Goal: Communication & Community: Answer question/provide support

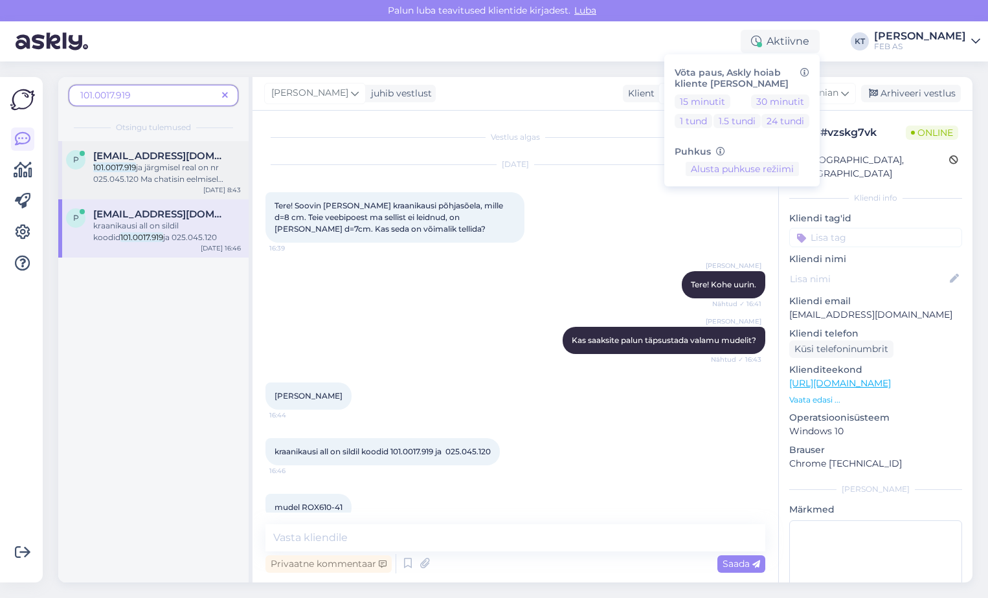
scroll to position [888, 0]
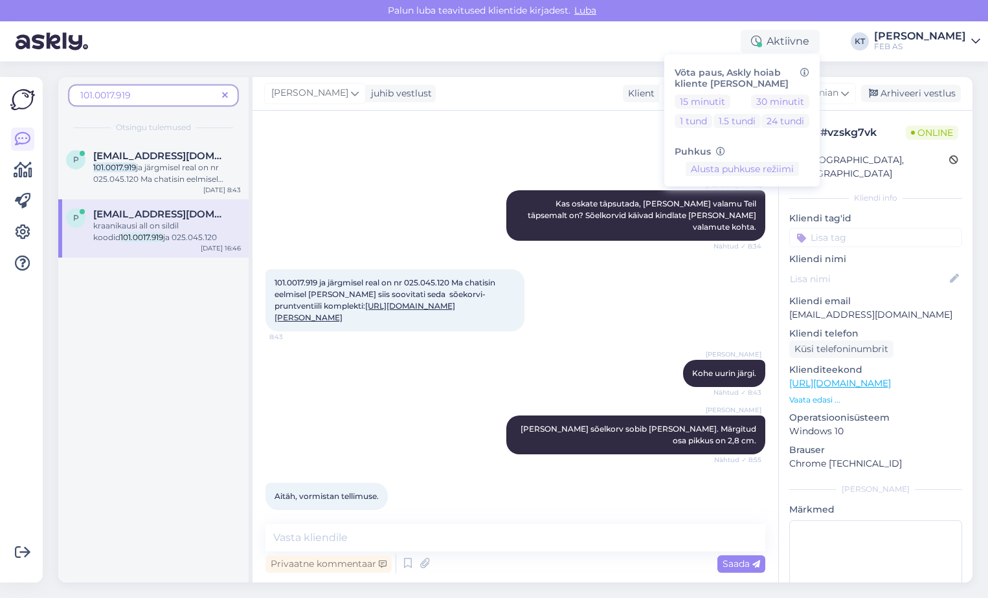
click at [225, 93] on icon at bounding box center [225, 95] width 6 height 9
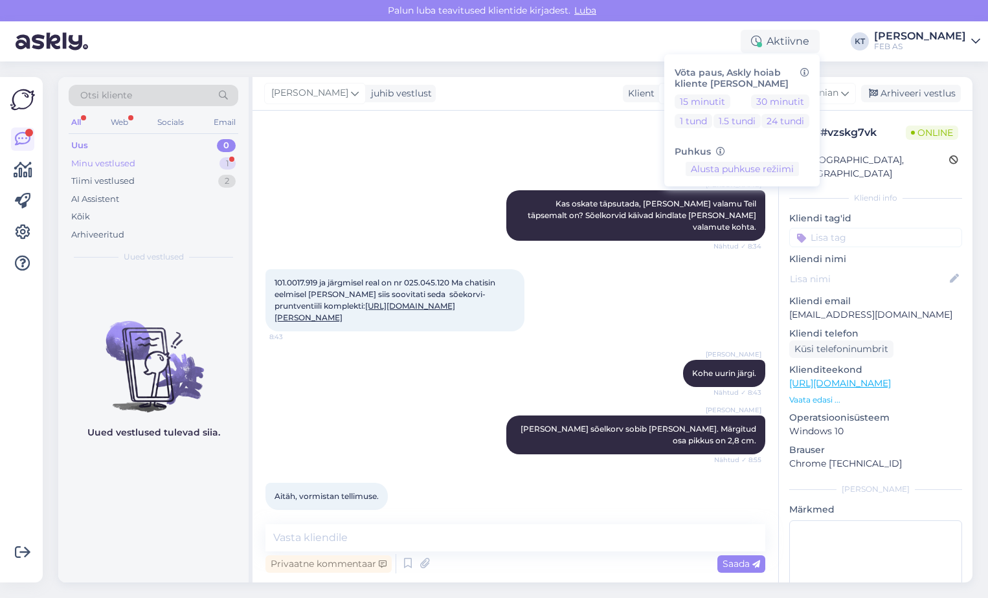
click at [169, 163] on div "Minu vestlused 1" at bounding box center [154, 164] width 170 height 18
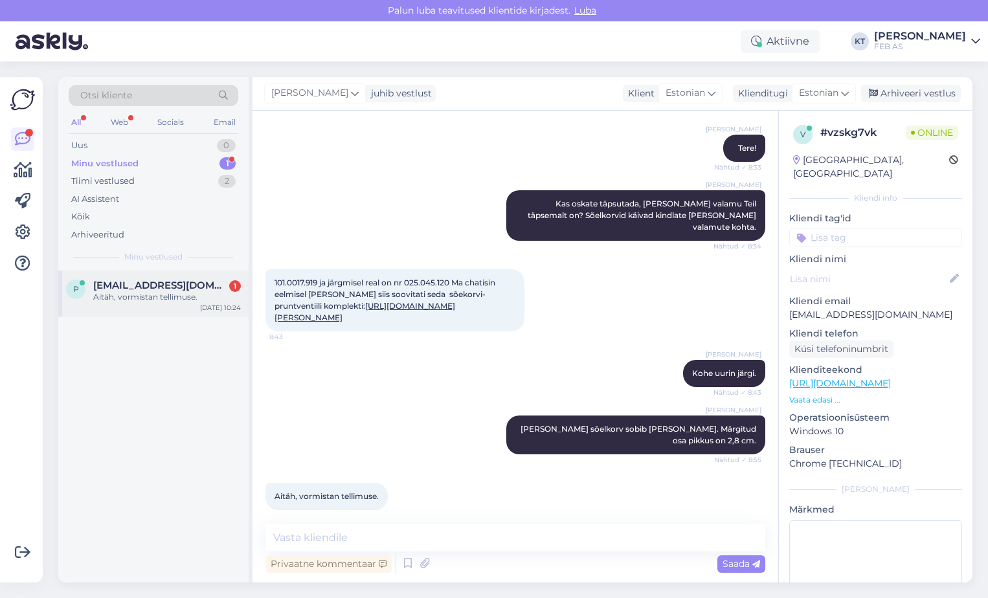
click at [117, 292] on div "Aitäh, vormistan tellimuse." at bounding box center [167, 297] width 148 height 12
click at [385, 523] on div "Vestlus algas [DATE] Tere! Soovin [PERSON_NAME] kraanikausi põhjasõela, mille d…" at bounding box center [516, 347] width 526 height 472
click at [385, 528] on textarea at bounding box center [516, 538] width 500 height 27
click at [482, 531] on textarea at bounding box center [516, 538] width 500 height 27
click at [412, 534] on textarea at bounding box center [516, 538] width 500 height 27
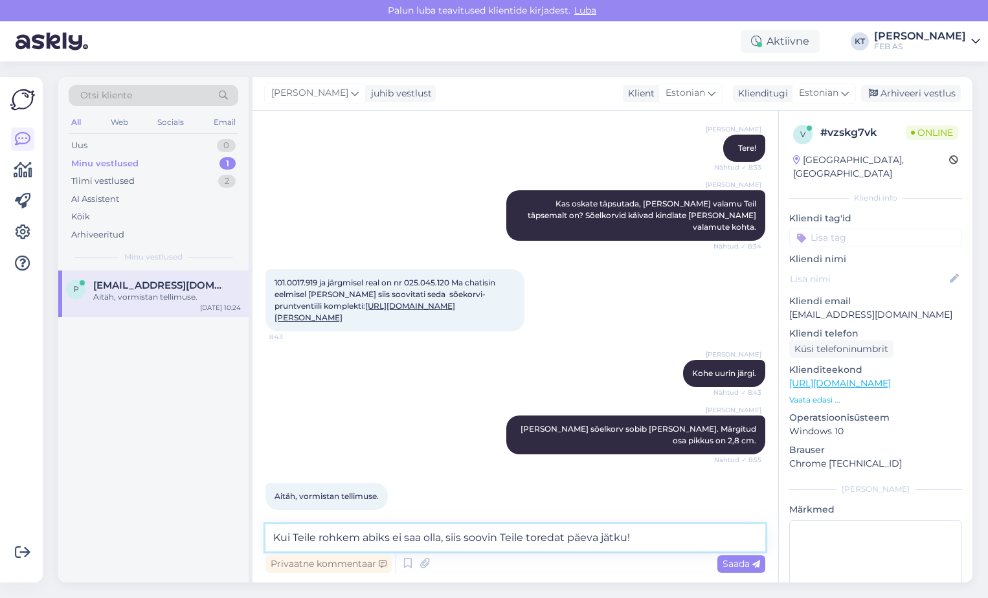
drag, startPoint x: 442, startPoint y: 537, endPoint x: 394, endPoint y: 537, distance: 47.9
click at [394, 537] on textarea "Kui Teile rohkem abiks ei saa olla, siis soovin Teile toredat päeva jätku!" at bounding box center [516, 538] width 500 height 27
type textarea "Kui Teile rohkem abiks olla ei saa, siis soovin Teile toredat päeva jätku!"
click at [652, 533] on textarea "Kui Teile rohkem abiks olla ei saa, siis soovin Teile toredat päeva jätku!" at bounding box center [516, 538] width 500 height 27
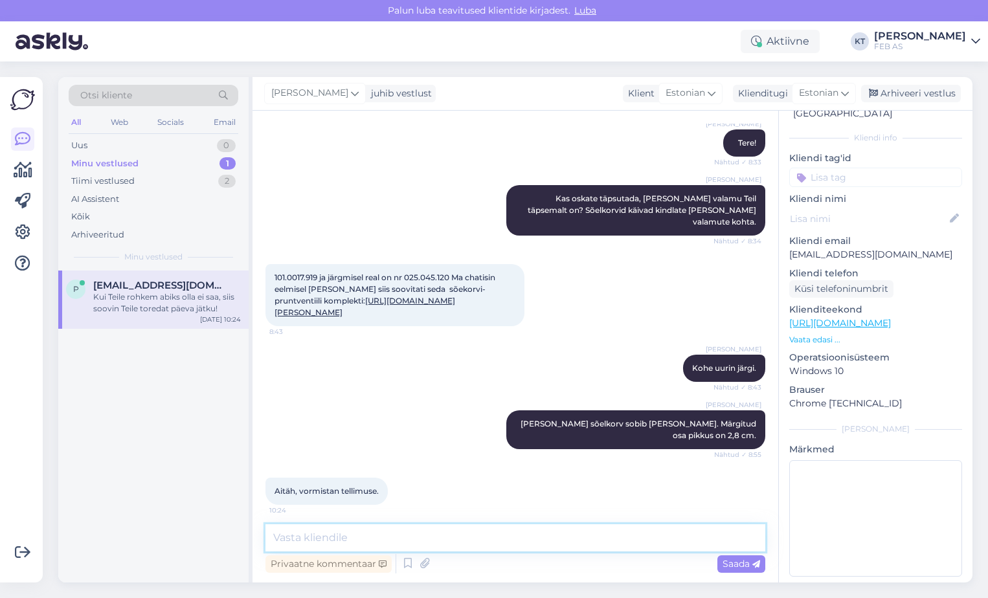
scroll to position [955, 0]
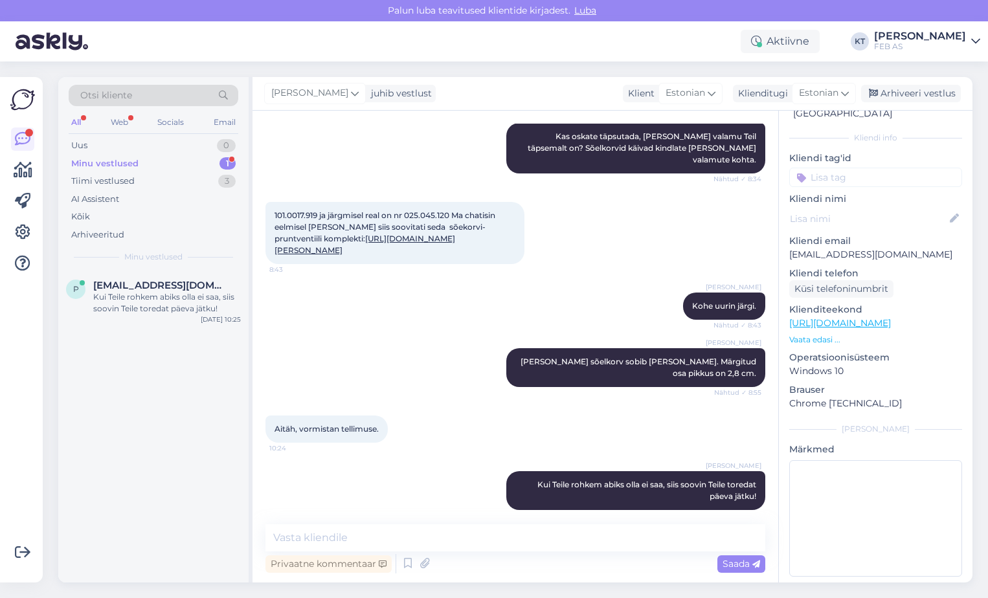
click at [135, 161] on div "Minu vestlused" at bounding box center [104, 163] width 67 height 13
click at [167, 289] on span "[EMAIL_ADDRESS][DOMAIN_NAME]" at bounding box center [160, 286] width 135 height 12
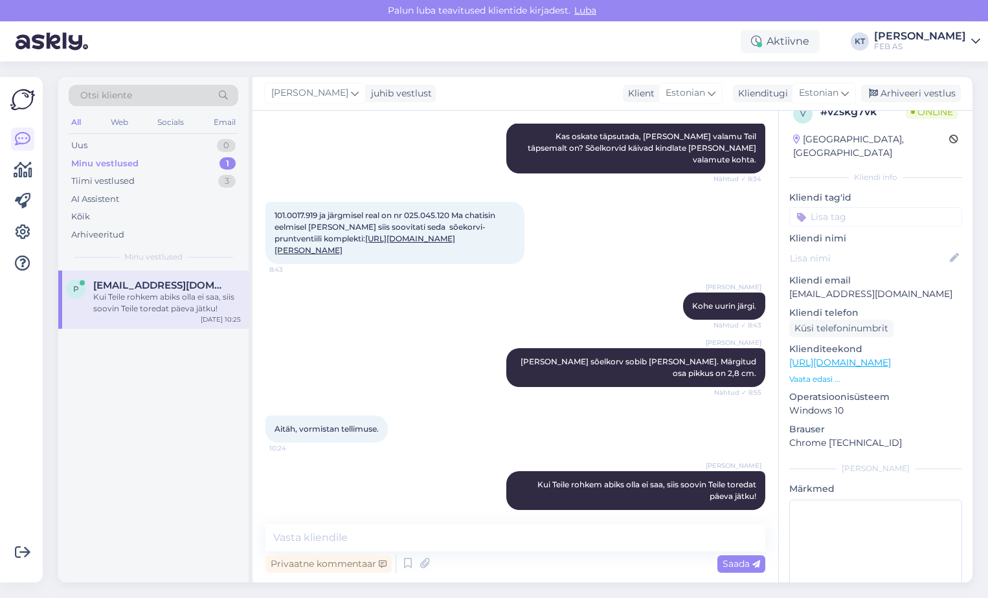
scroll to position [0, 0]
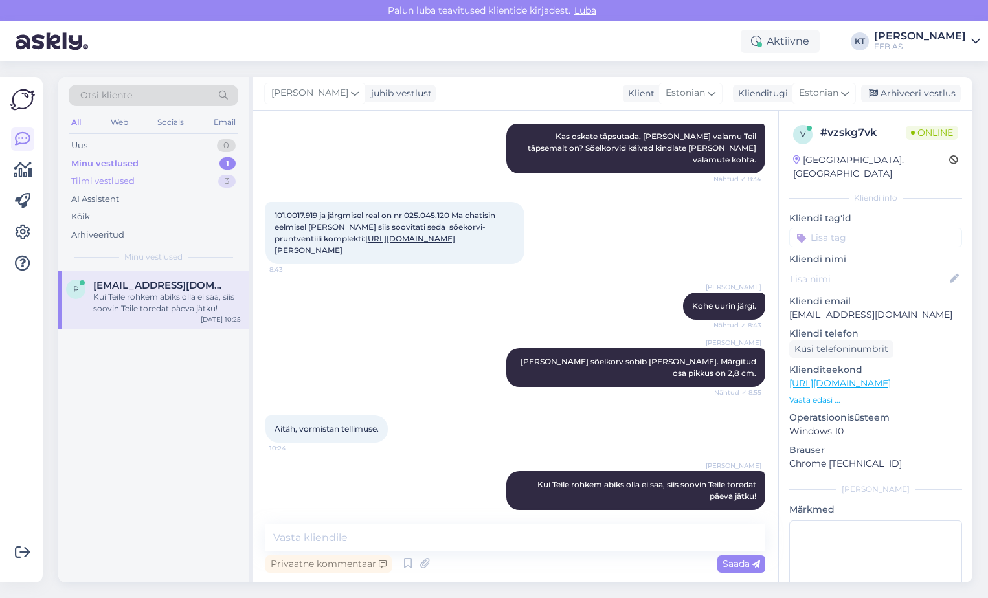
click at [116, 179] on div "Tiimi vestlused" at bounding box center [102, 181] width 63 height 13
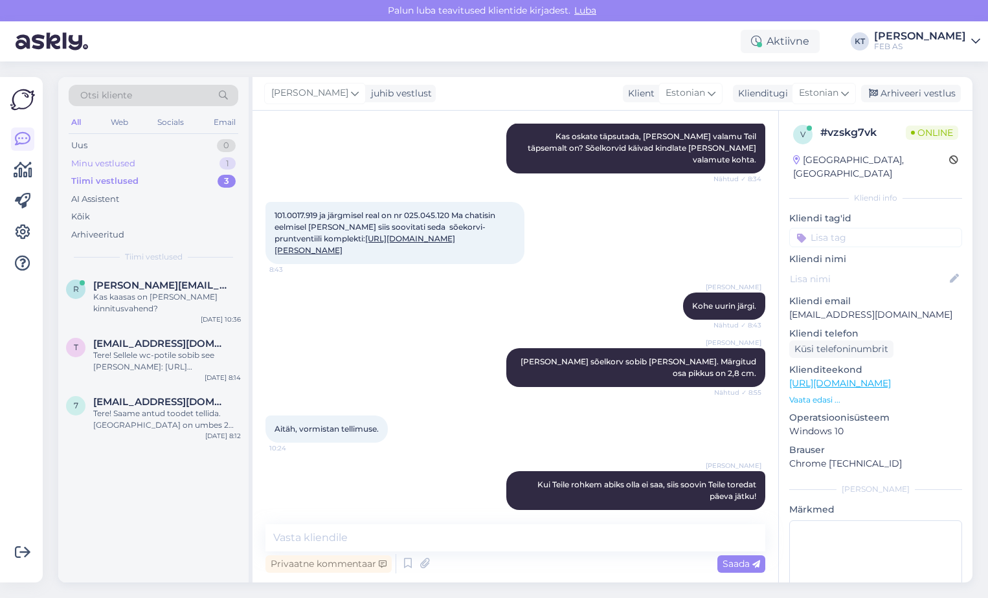
click at [119, 164] on div "Minu vestlused" at bounding box center [103, 163] width 64 height 13
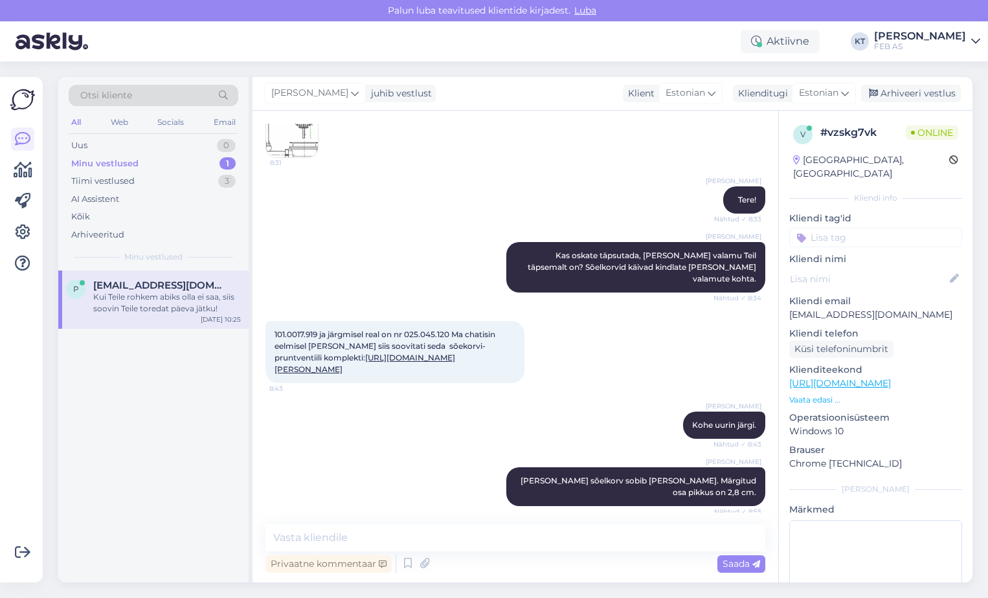
scroll to position [955, 0]
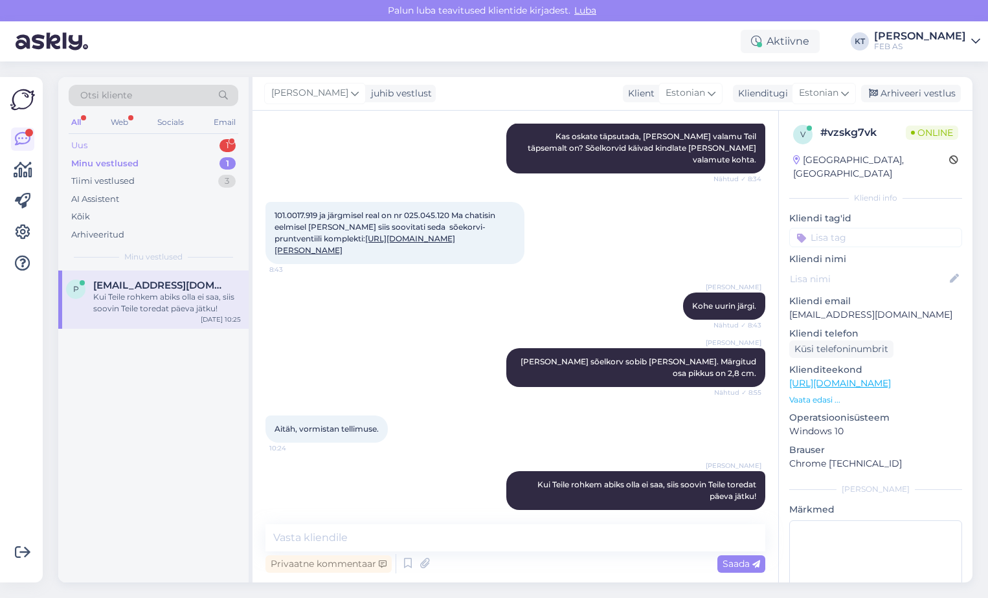
click at [142, 137] on div "Uus 1" at bounding box center [154, 146] width 170 height 18
click at [152, 286] on span "[EMAIL_ADDRESS][DOMAIN_NAME]" at bounding box center [160, 286] width 135 height 12
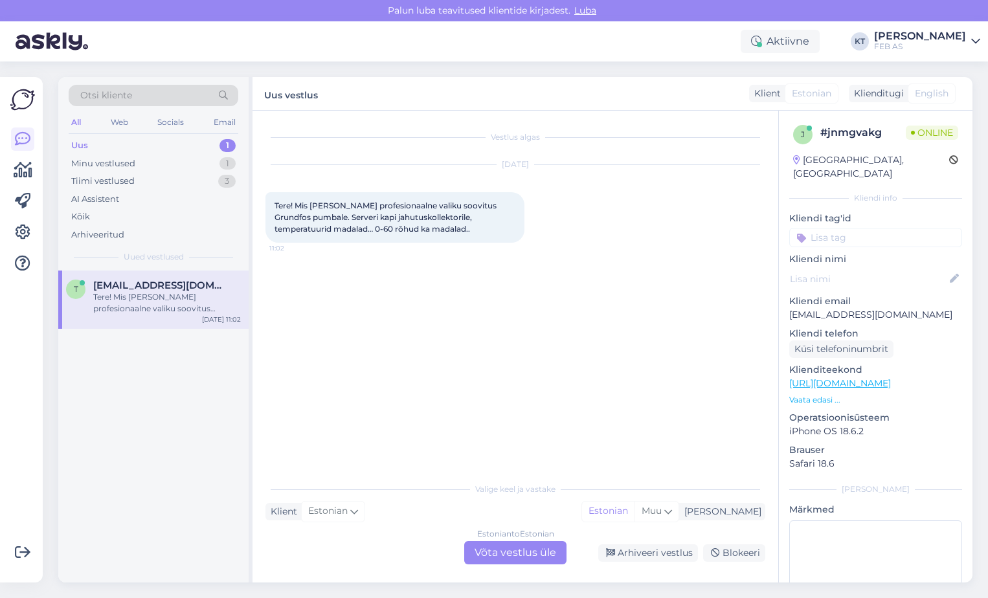
scroll to position [0, 0]
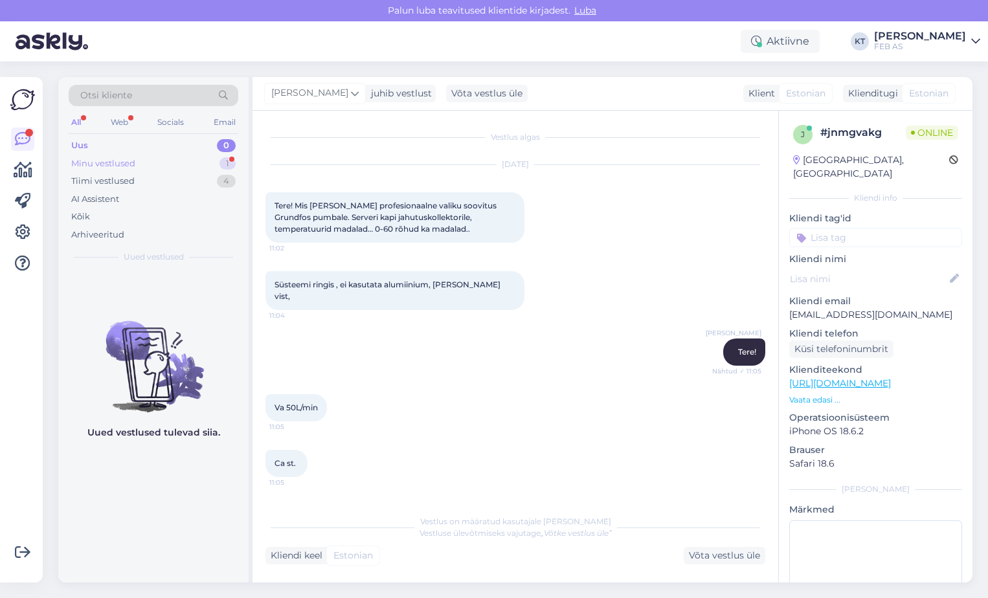
click at [96, 165] on div "Minu vestlused" at bounding box center [103, 163] width 64 height 13
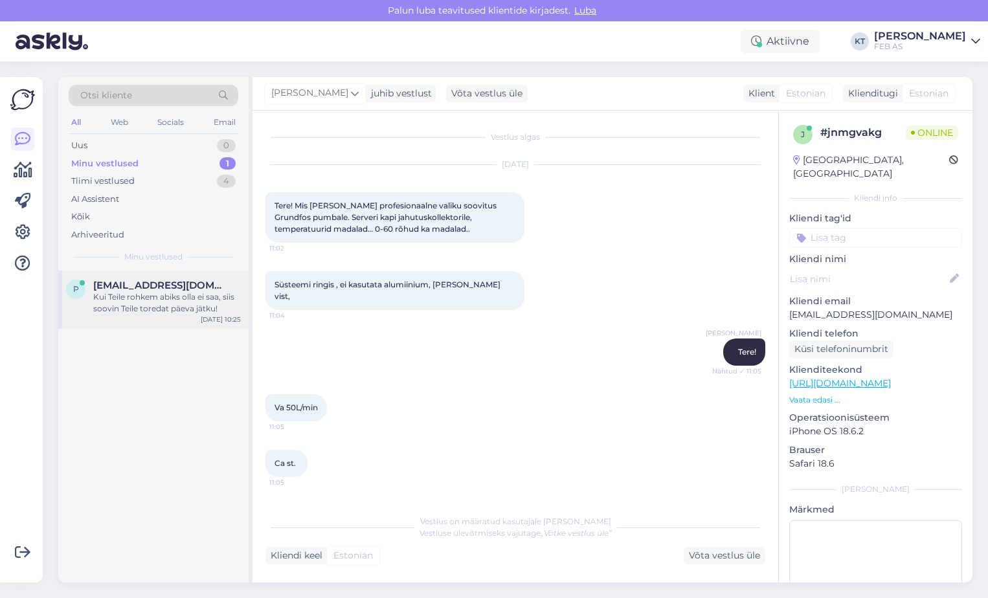
click at [150, 309] on div "Kui Teile rohkem abiks olla ei saa, siis soovin Teile toredat päeva jätku!" at bounding box center [167, 302] width 148 height 23
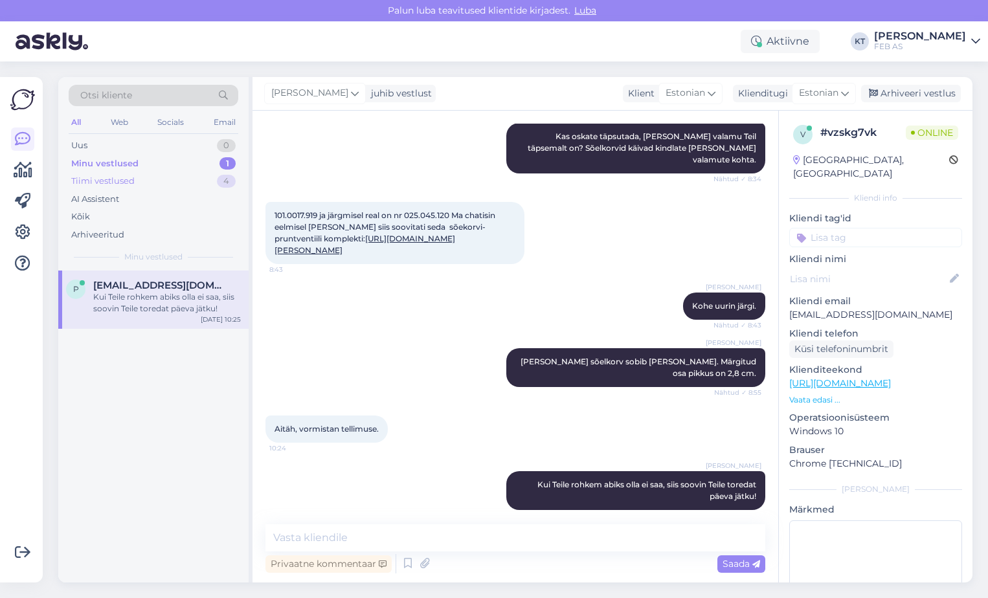
click at [137, 181] on div "Tiimi vestlused 4" at bounding box center [154, 181] width 170 height 18
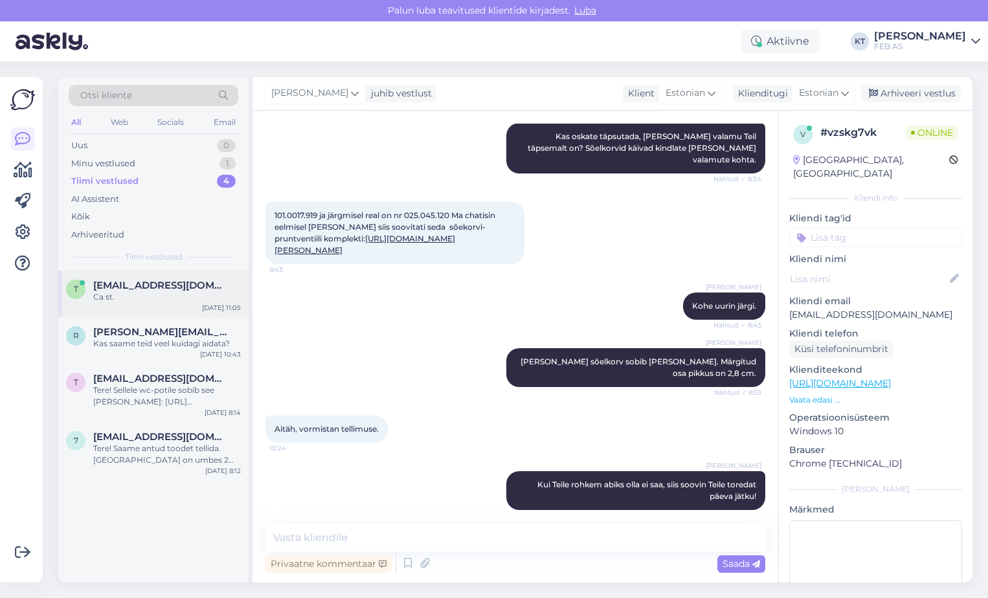
click at [134, 291] on span "[EMAIL_ADDRESS][DOMAIN_NAME]" at bounding box center [160, 286] width 135 height 12
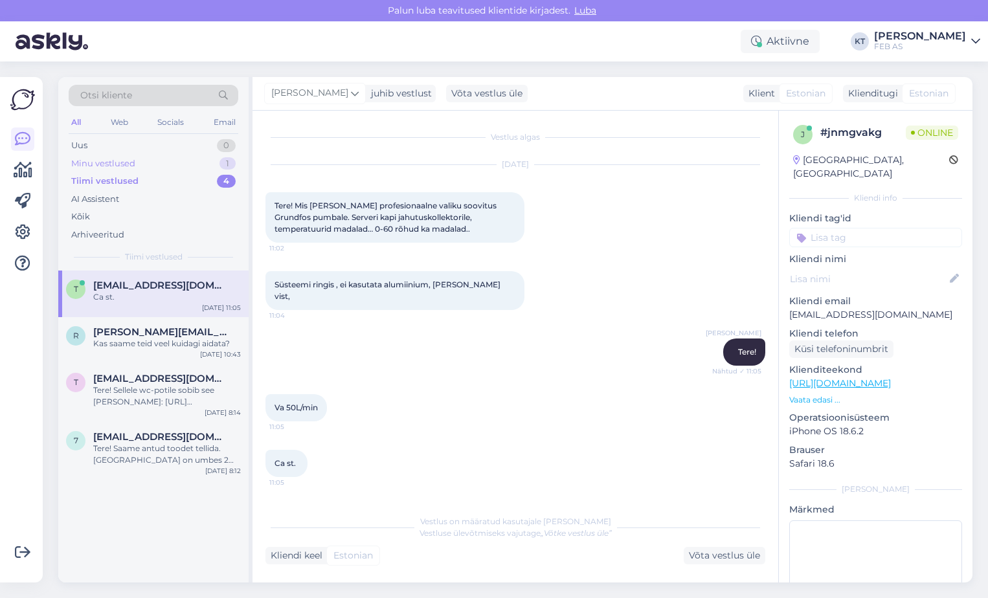
click at [109, 158] on div "Minu vestlused" at bounding box center [103, 163] width 64 height 13
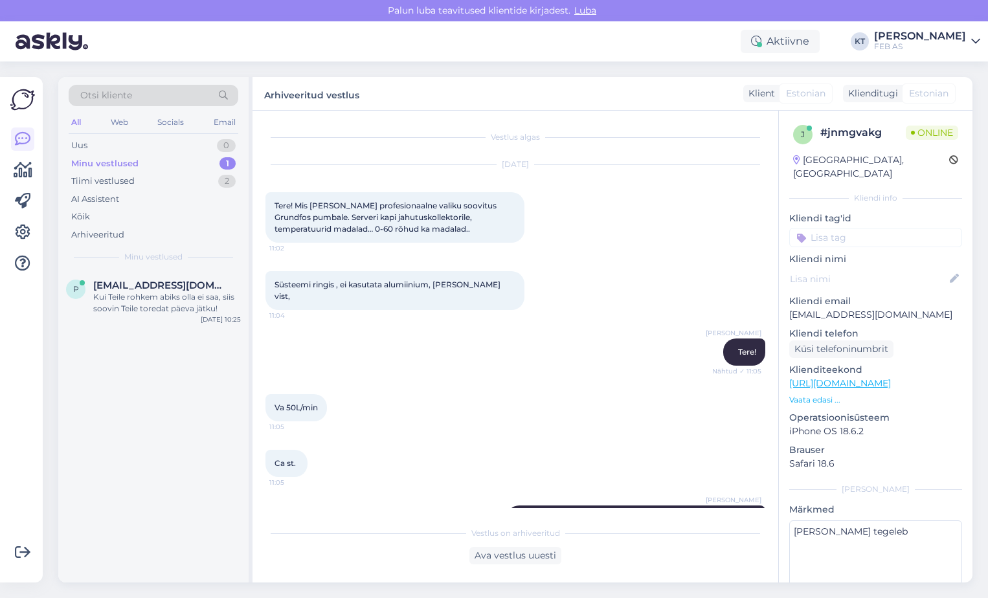
scroll to position [452, 0]
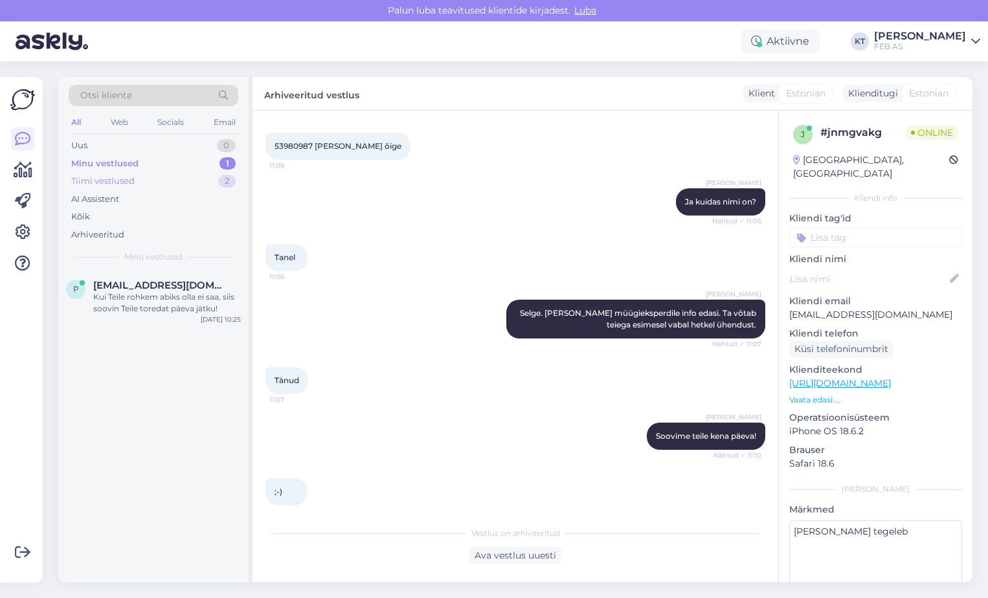
click at [111, 182] on div "Tiimi vestlused" at bounding box center [102, 181] width 63 height 13
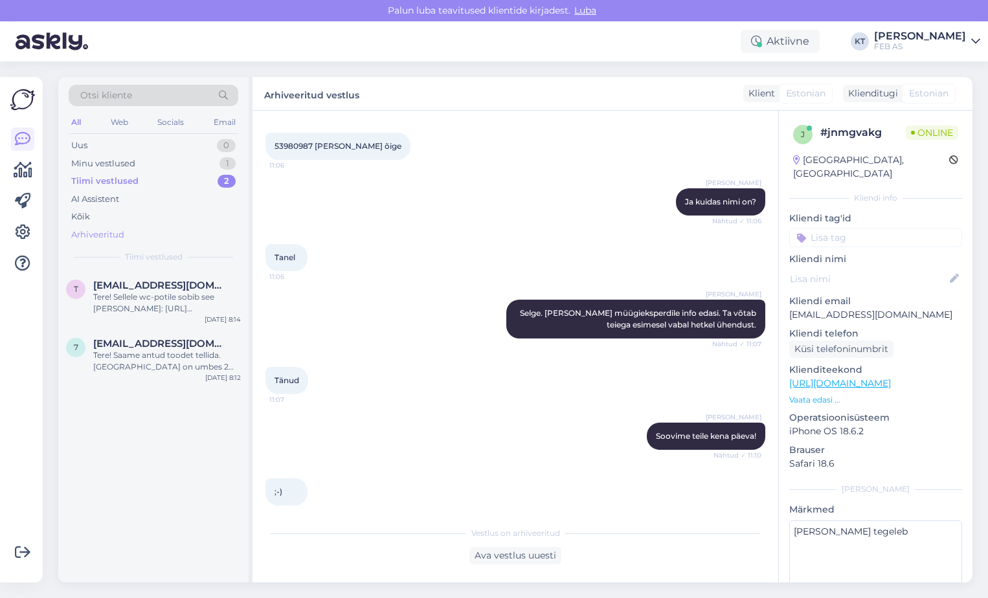
click at [117, 234] on div "Arhiveeritud" at bounding box center [97, 235] width 53 height 13
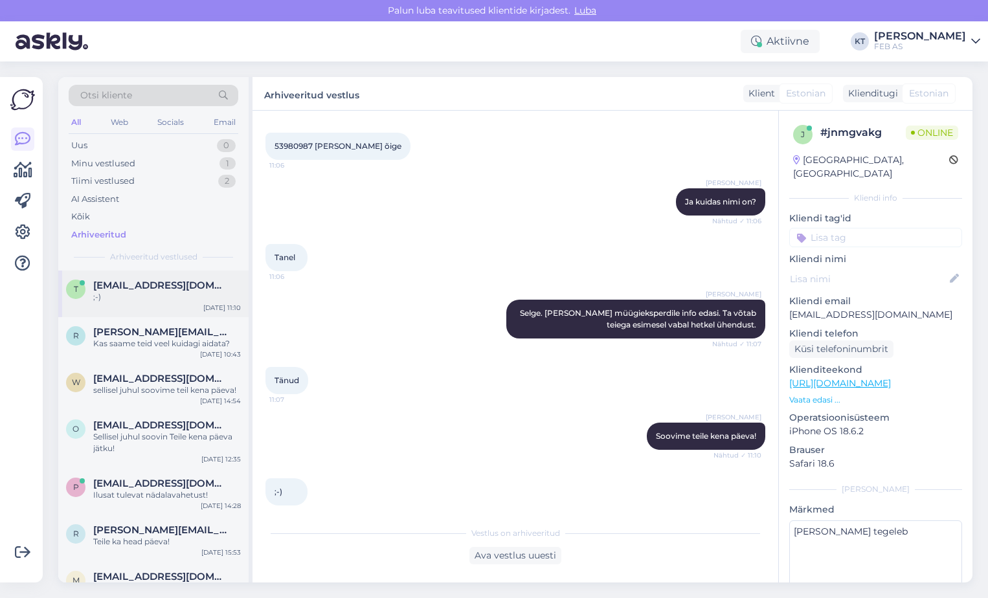
click at [137, 282] on span "[EMAIL_ADDRESS][DOMAIN_NAME]" at bounding box center [160, 286] width 135 height 12
click at [99, 168] on div "Minu vestlused" at bounding box center [103, 163] width 64 height 13
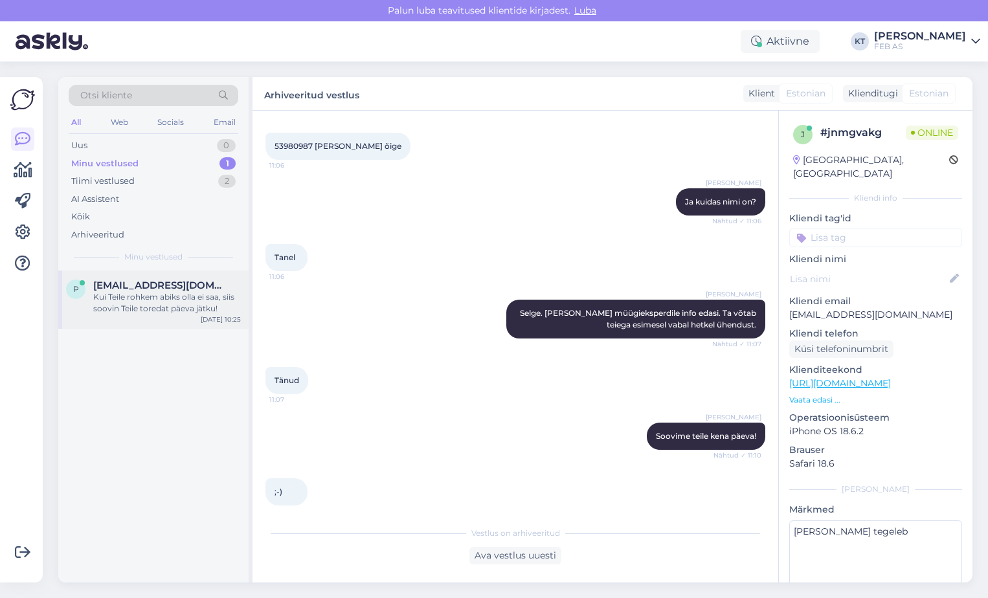
click at [144, 287] on span "[EMAIL_ADDRESS][DOMAIN_NAME]" at bounding box center [160, 286] width 135 height 12
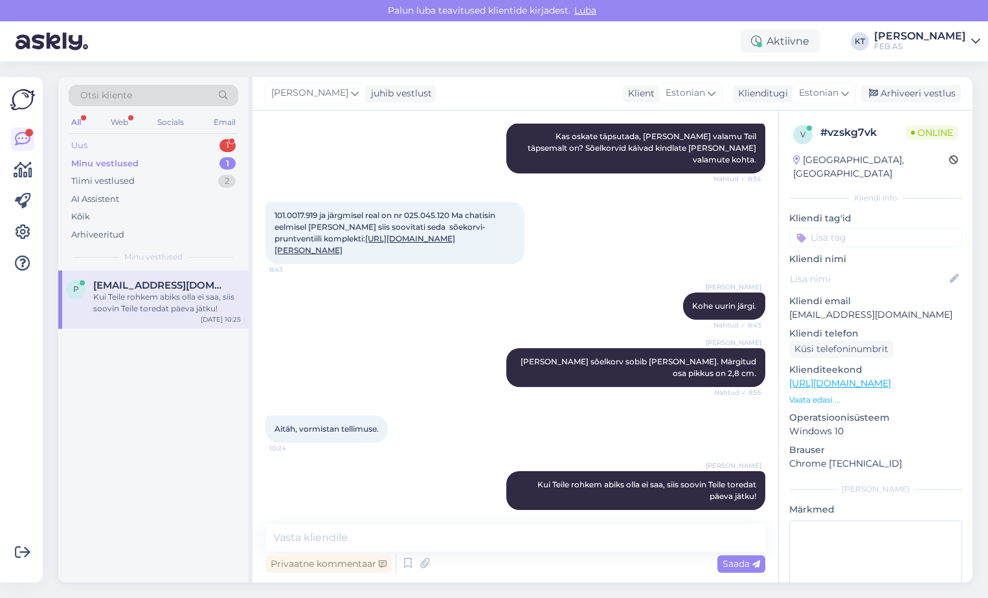
click at [116, 141] on div "Uus 1" at bounding box center [154, 146] width 170 height 18
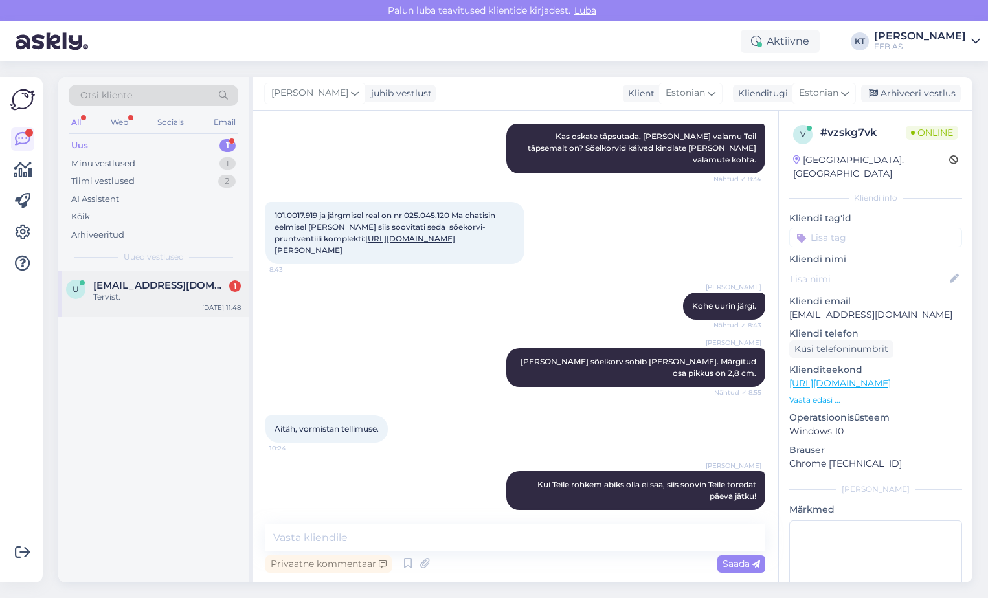
click at [158, 278] on div "u [EMAIL_ADDRESS][DOMAIN_NAME] 1 Tervist. [DATE] 11:48" at bounding box center [153, 294] width 190 height 47
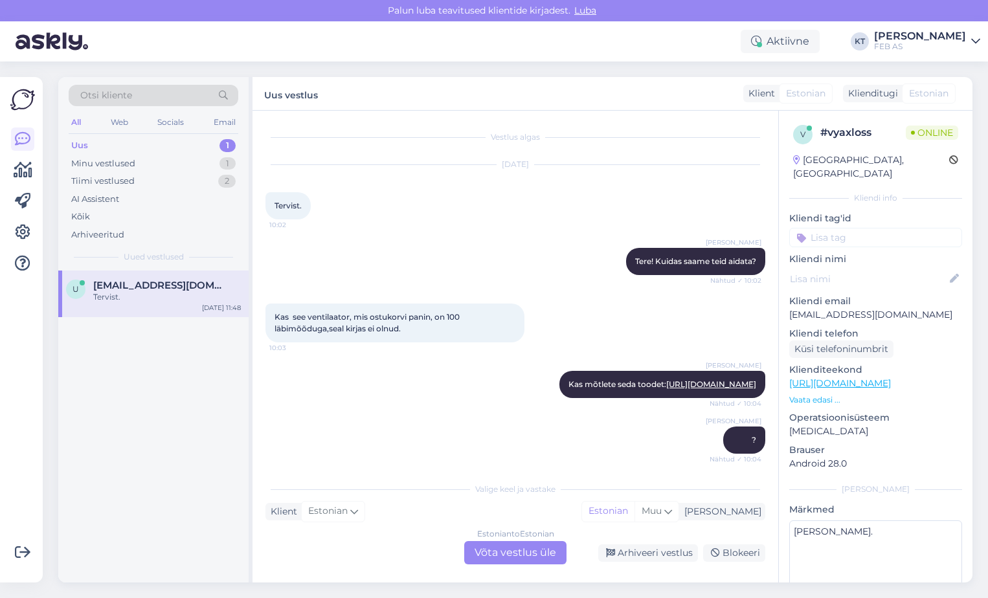
scroll to position [4808, 0]
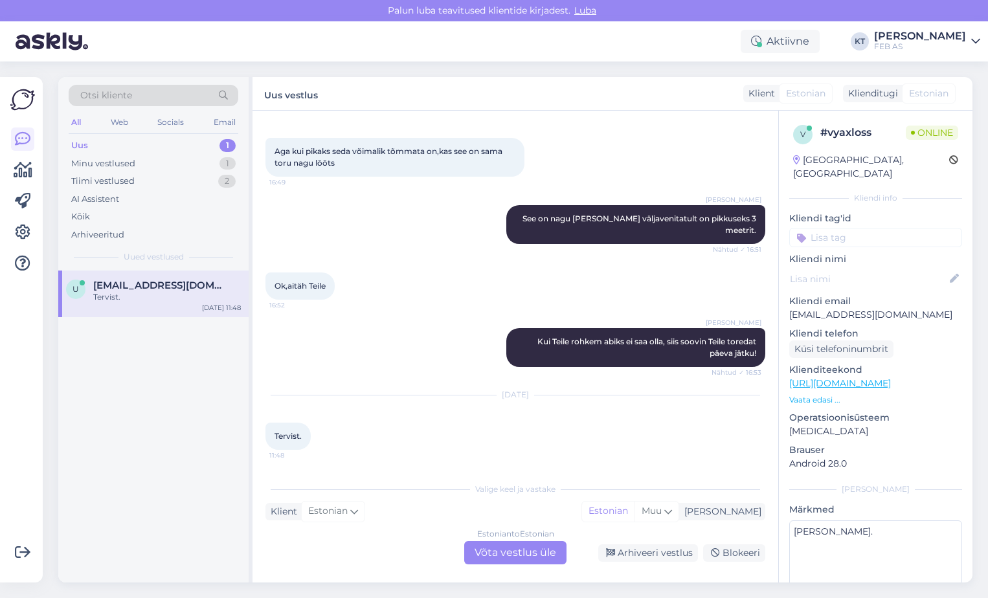
click at [525, 552] on div "Estonian to Estonian Võta vestlus üle" at bounding box center [515, 552] width 102 height 23
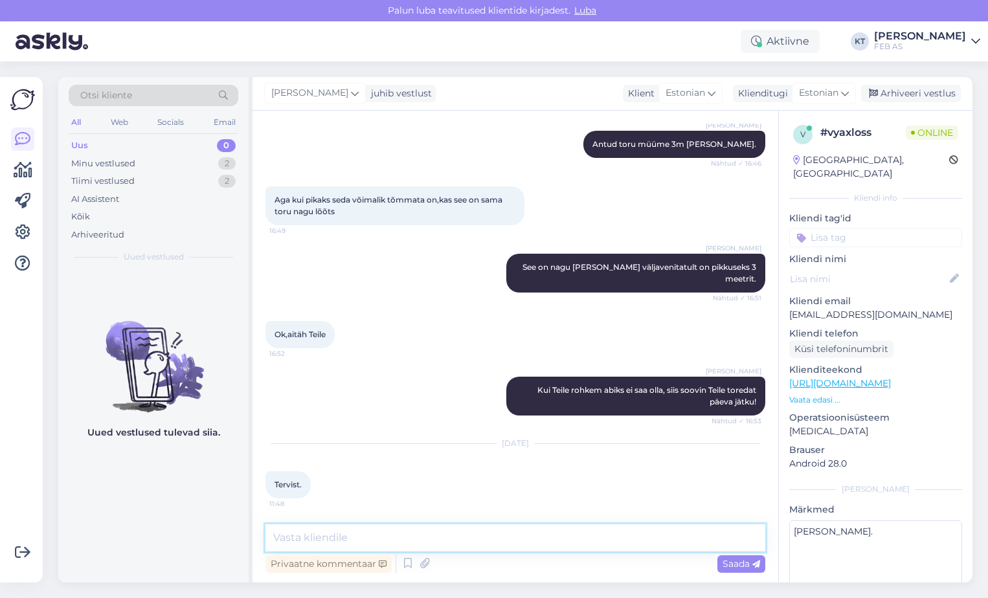
click at [429, 527] on textarea at bounding box center [516, 538] width 500 height 27
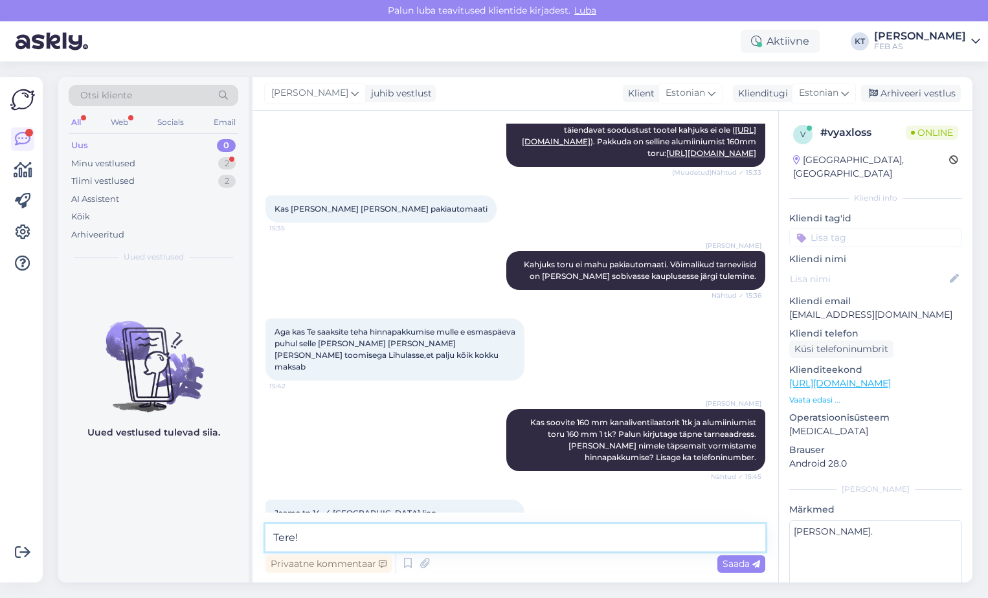
scroll to position [1968, 0]
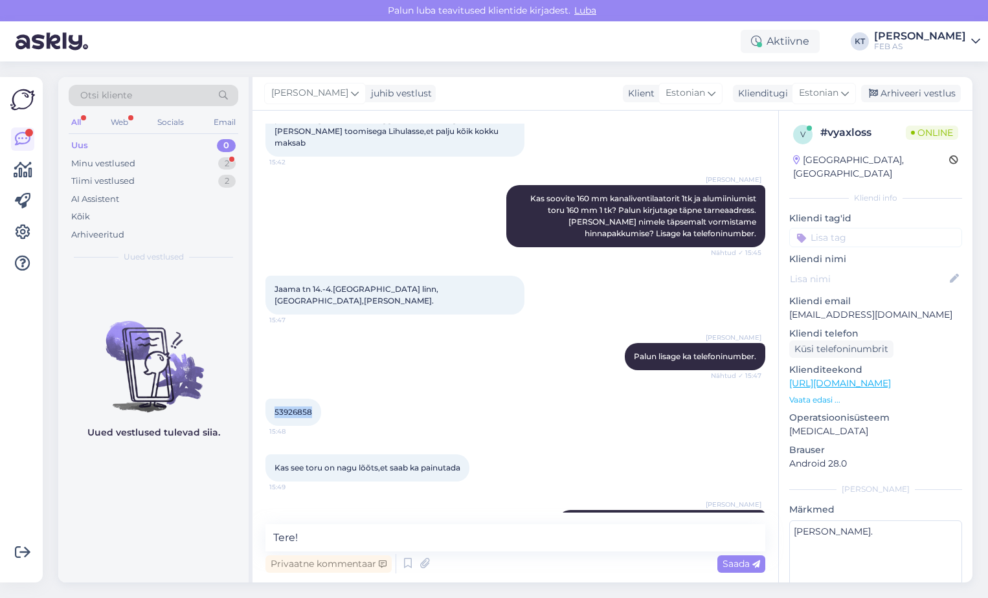
drag, startPoint x: 313, startPoint y: 422, endPoint x: 273, endPoint y: 433, distance: 42.3
click at [273, 426] on div "53926858 15:48" at bounding box center [294, 412] width 56 height 27
copy span "53926858"
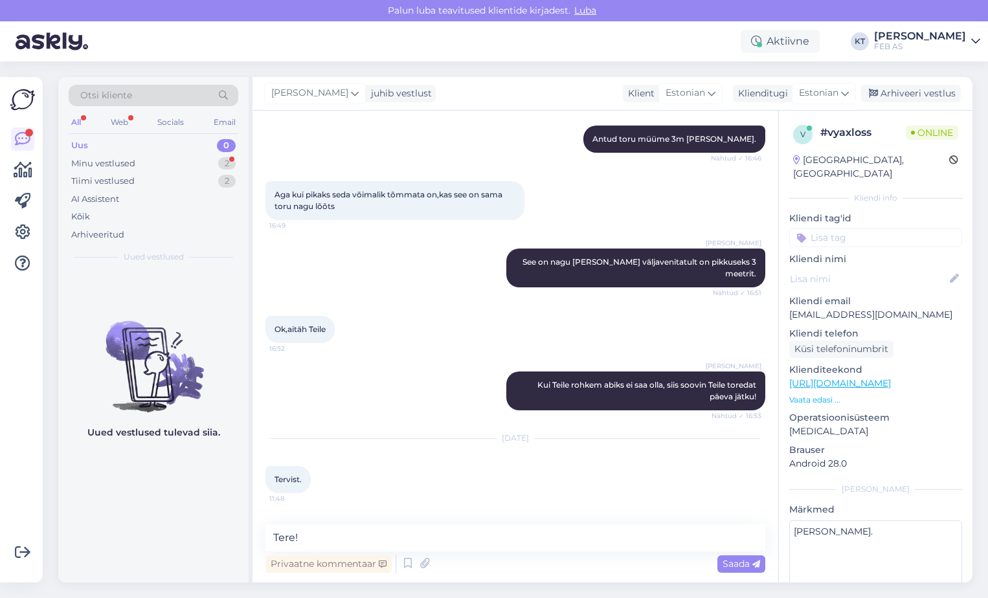
scroll to position [4882, 0]
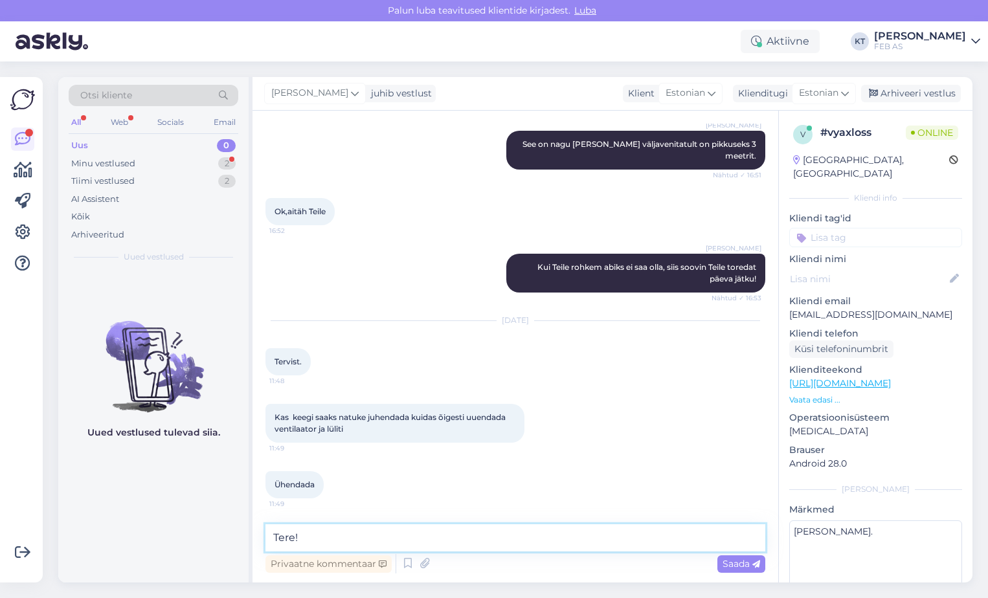
click at [354, 535] on textarea "Tere!" at bounding box center [516, 538] width 500 height 27
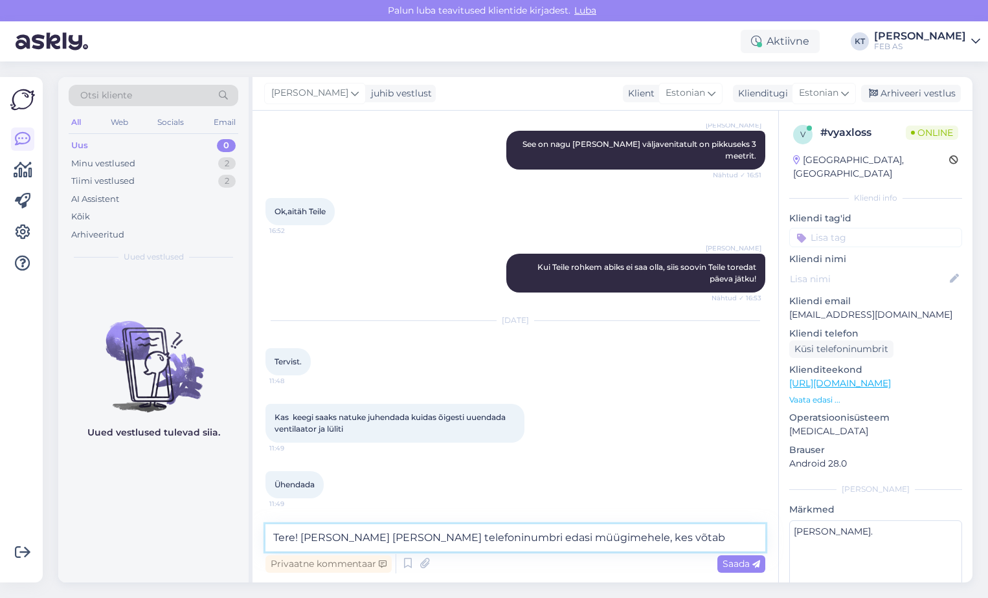
click at [443, 539] on textarea "Tere! [PERSON_NAME] [PERSON_NAME] telefoninumbri edasi müügimehele, kes võtab" at bounding box center [516, 538] width 500 height 27
paste textarea "53926858"
click at [672, 537] on textarea "Tere! [PERSON_NAME] [PERSON_NAME] telefoninumbri 53926858 edasi müügimehele, ke…" at bounding box center [516, 538] width 500 height 27
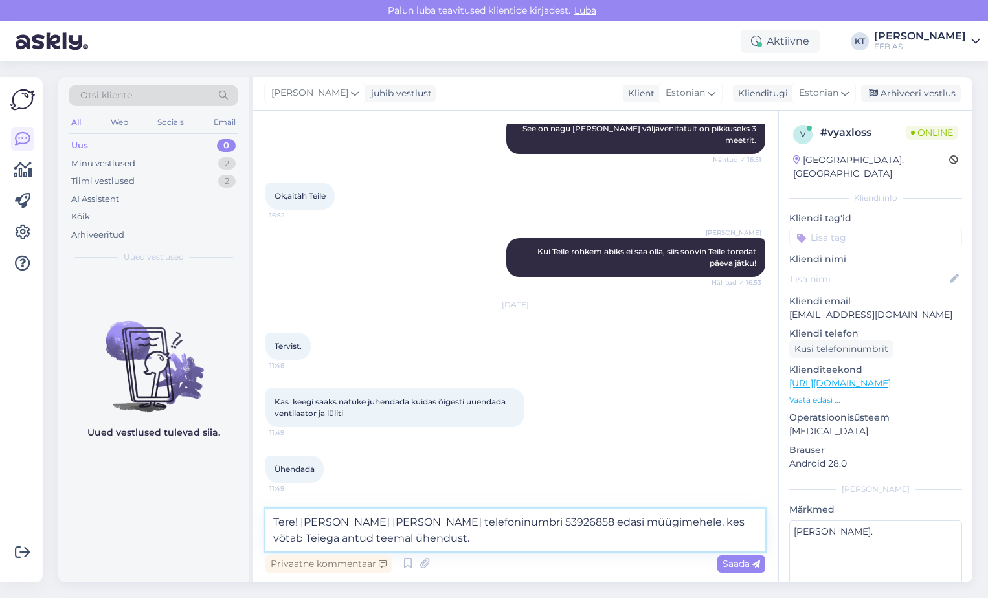
type textarea "Tere! [PERSON_NAME] [PERSON_NAME] telefoninumbri 53926858 edasi müügimehele, ke…"
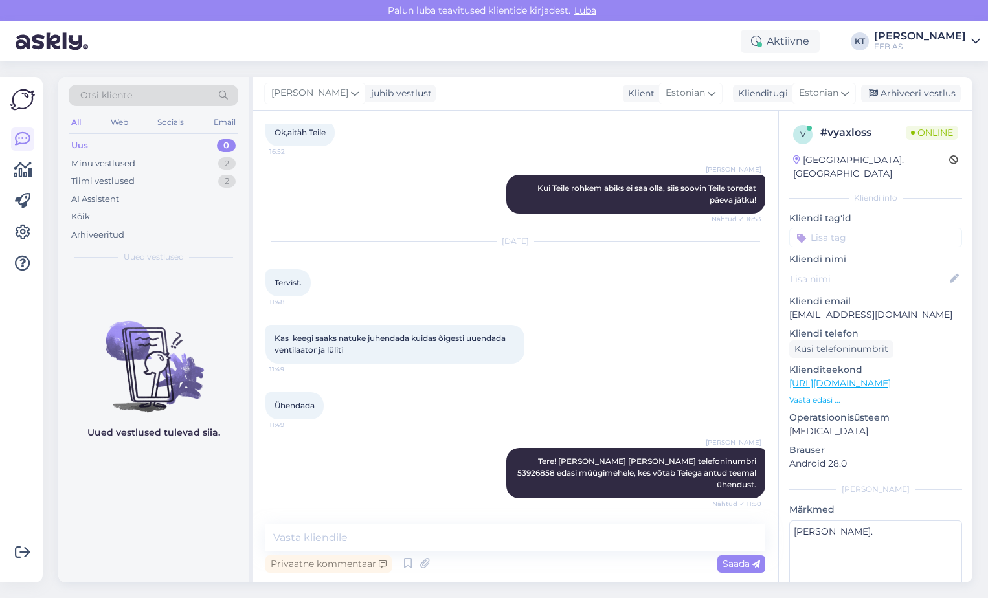
scroll to position [5005, 0]
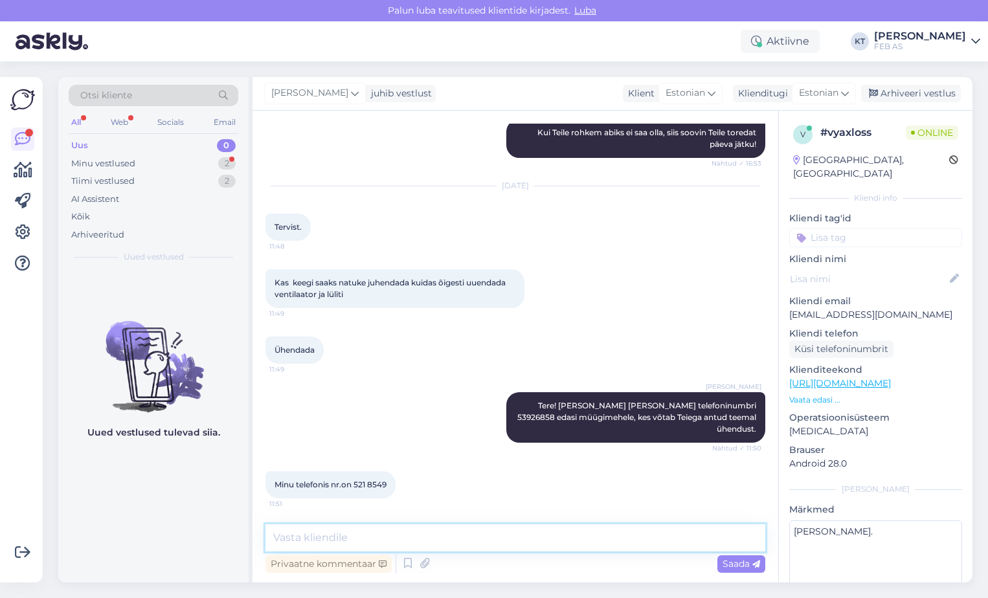
click at [473, 542] on textarea at bounding box center [516, 538] width 500 height 27
click at [471, 547] on textarea at bounding box center [516, 538] width 500 height 27
type textarea "aitäh info eest! Edastan selle müügimehele, kes võtab Teiega ühendust."
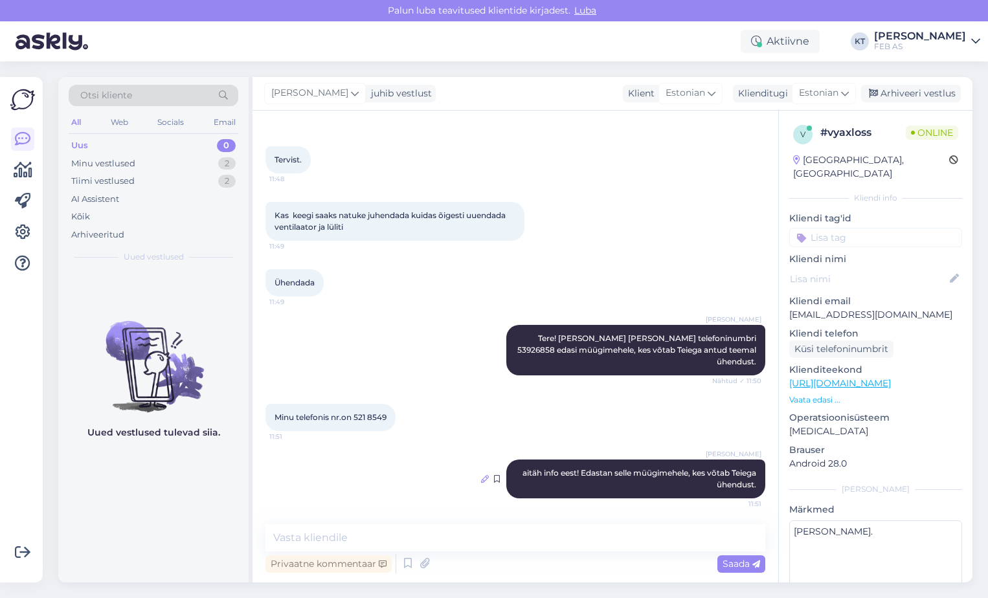
click at [481, 476] on icon at bounding box center [485, 479] width 8 height 8
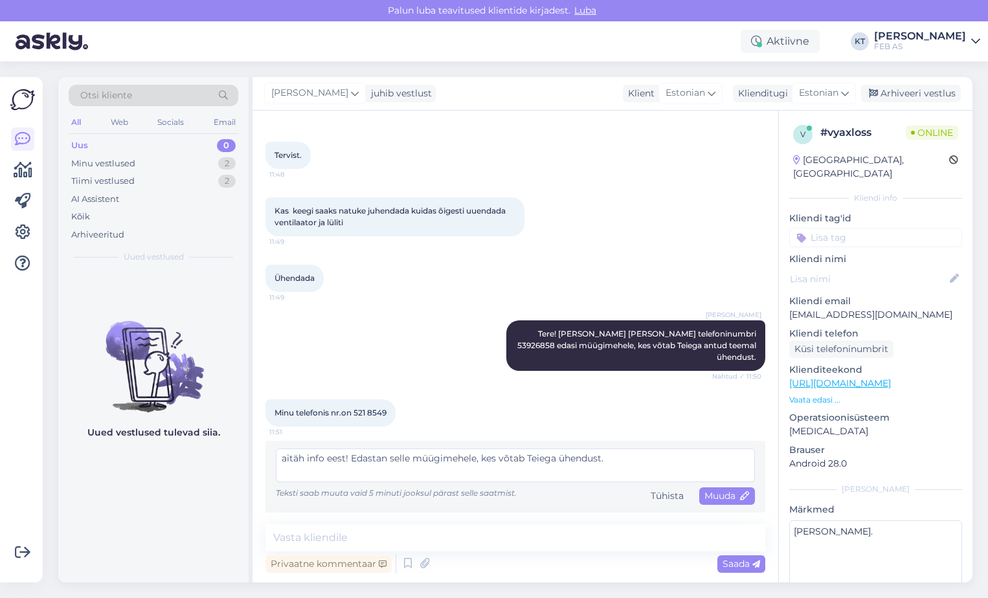
click at [283, 462] on textarea "aitäh info eest! Edastan selle müügimehele, kes võtab Teiega ühendust." at bounding box center [515, 466] width 479 height 34
type textarea "Aitäh info eest! Edastan selle müügimehele, kes võtab Teiega ühendust."
click at [723, 499] on span "Muuda" at bounding box center [727, 496] width 45 height 12
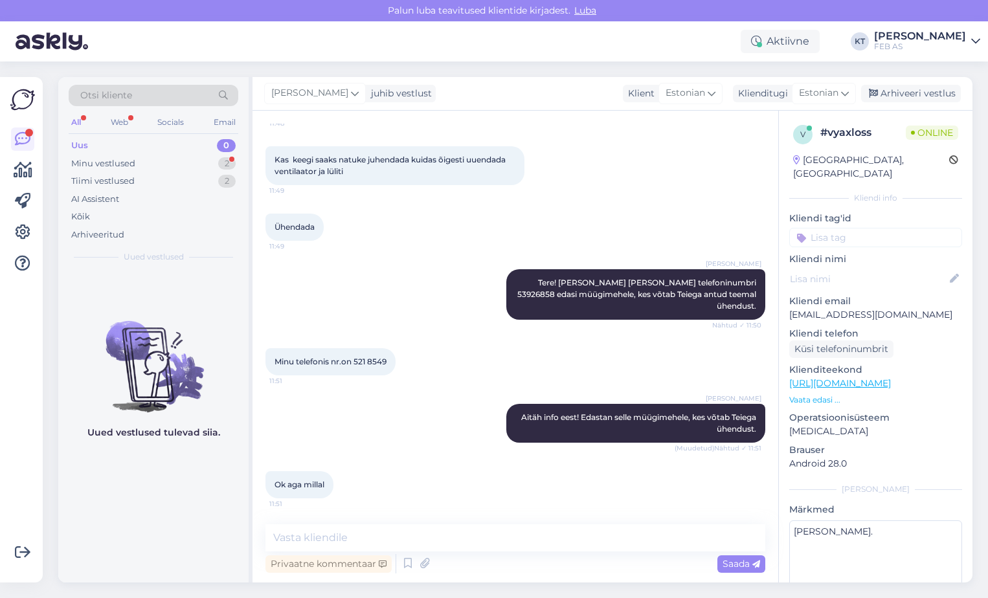
scroll to position [5128, 0]
click at [378, 537] on textarea at bounding box center [516, 538] width 500 height 27
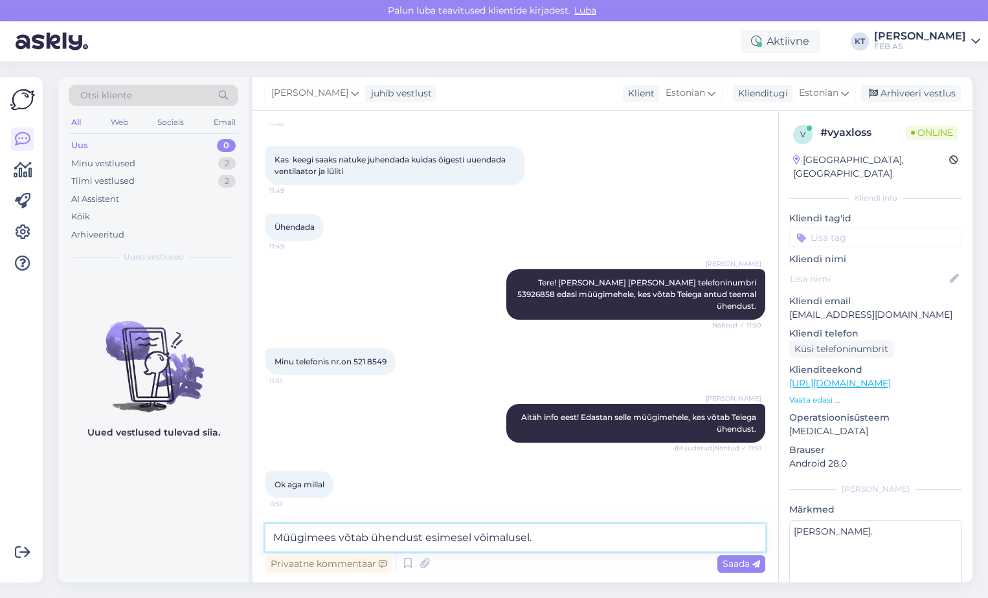
type textarea "Müügimees võtab ühendust esimesel võimalusel."
click at [558, 539] on textarea "Müügimees võtab ühendust esimesel võimalusel." at bounding box center [516, 538] width 500 height 27
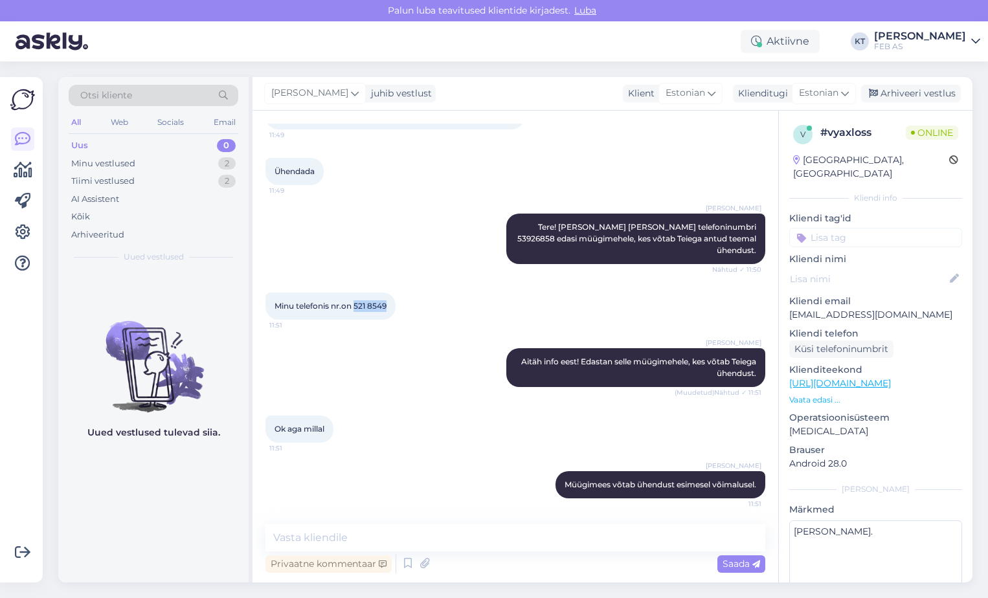
drag, startPoint x: 389, startPoint y: 308, endPoint x: 357, endPoint y: 310, distance: 31.8
click at [357, 310] on span "Minu telefonis nr.on 521 8549" at bounding box center [331, 306] width 112 height 10
copy span "521 8549"
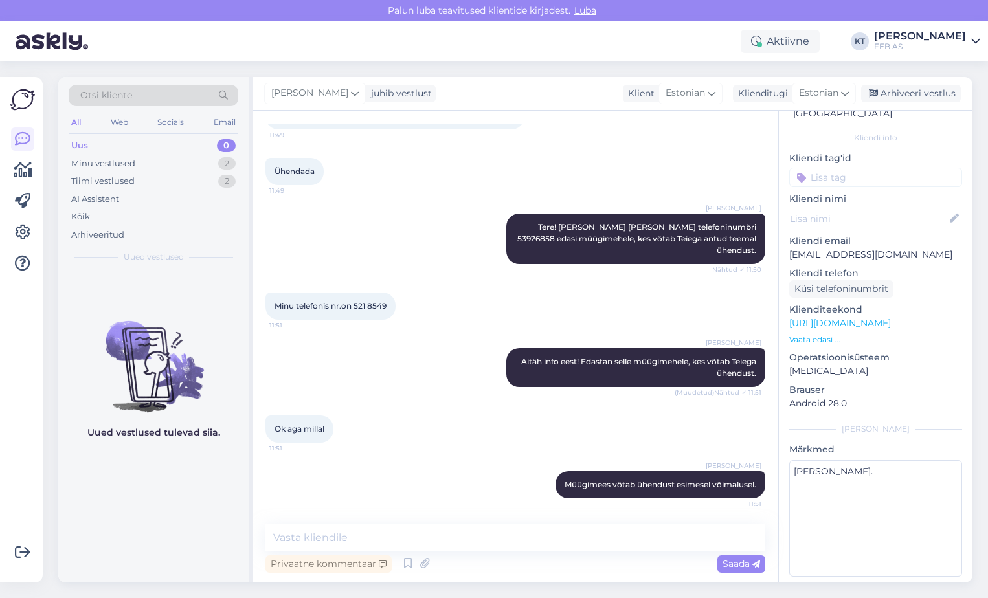
click at [495, 453] on div "Ok aga millal 11:51" at bounding box center [516, 429] width 500 height 56
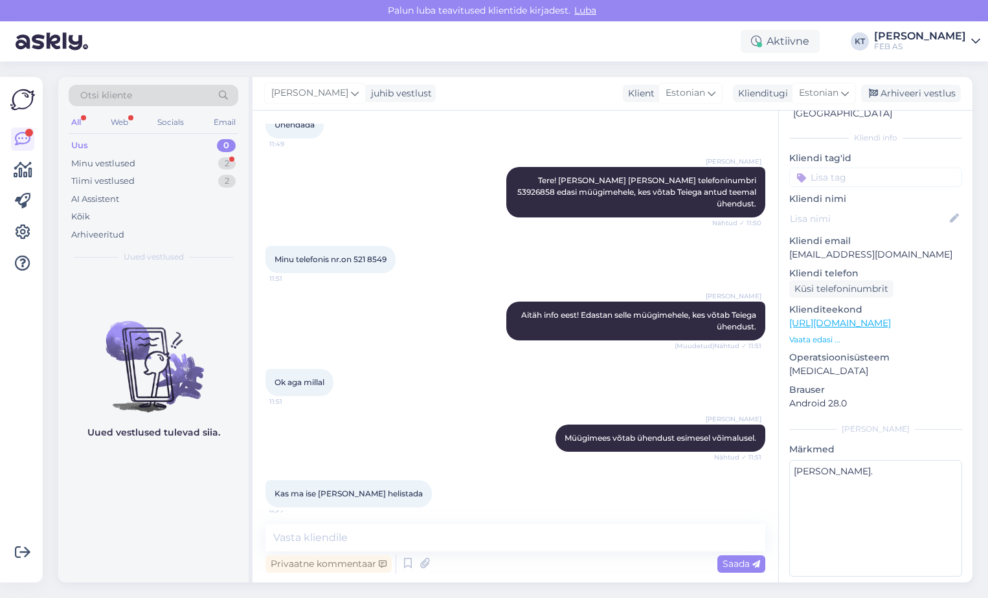
scroll to position [5239, 0]
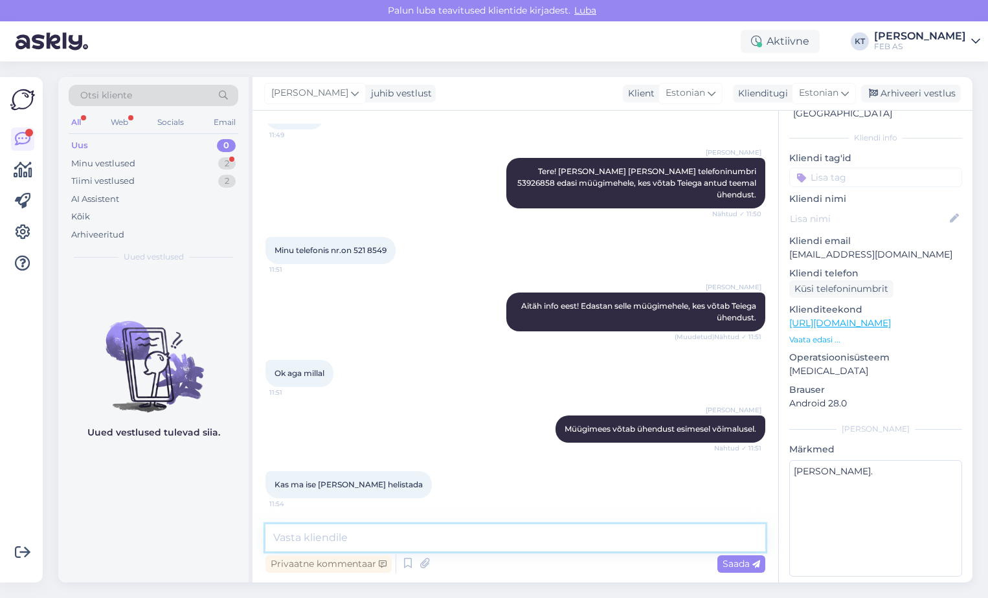
click at [409, 530] on textarea at bounding box center [516, 538] width 500 height 27
drag, startPoint x: 675, startPoint y: 536, endPoint x: -3, endPoint y: 523, distance: 678.1
click at [0, 523] on html "[PERSON_NAME] teavitused klientide kirjadest. Luba Aktiivne Võta paus, Askly ho…" at bounding box center [494, 299] width 988 height 598
type textarea "[PERSON_NAME] müügimees Andre numbri: 5264342."
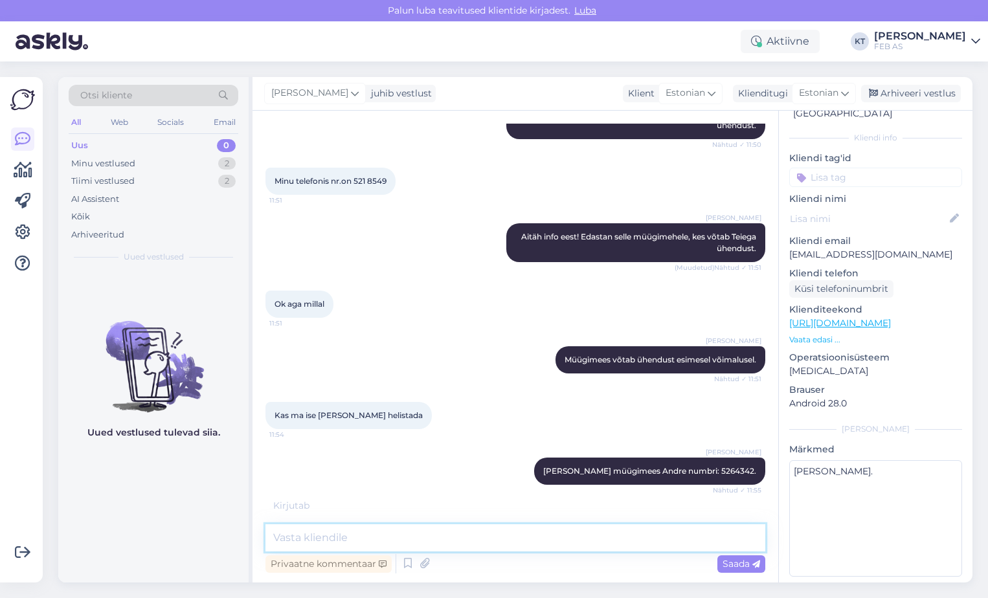
scroll to position [5351, 0]
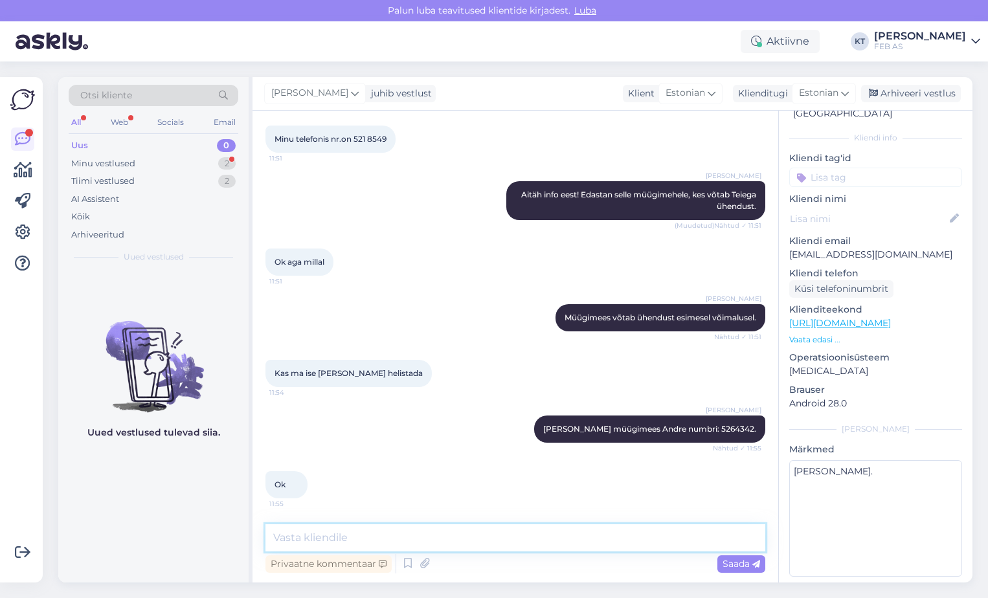
click at [421, 532] on textarea at bounding box center [516, 538] width 500 height 27
type textarea "Kas saan Teile veel abiks olla?"
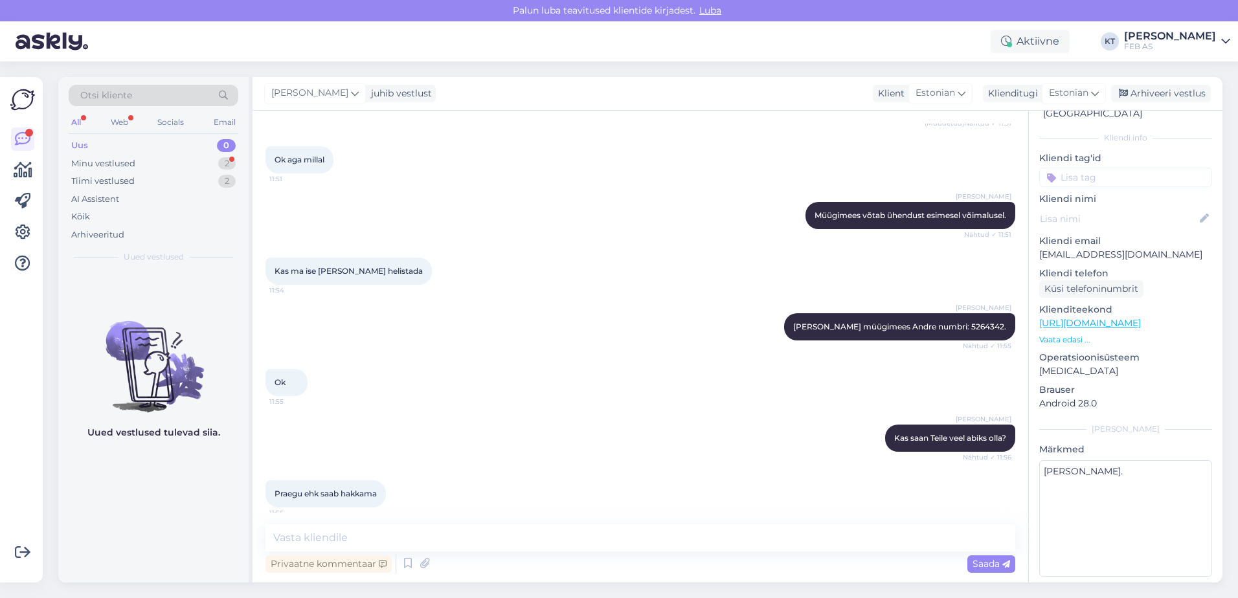
scroll to position [5462, 0]
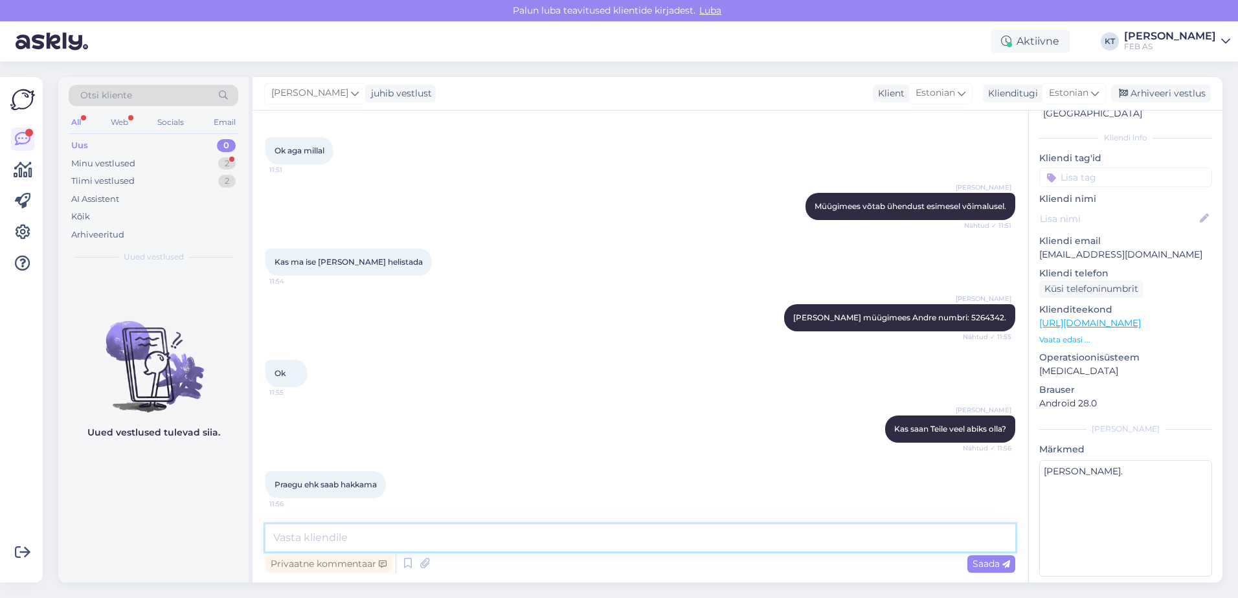
click at [428, 539] on textarea at bounding box center [641, 538] width 750 height 27
type textarea "Sellisel juhul soovin Teile toredat päeva jätku!"
